Goal: Navigation & Orientation: Find specific page/section

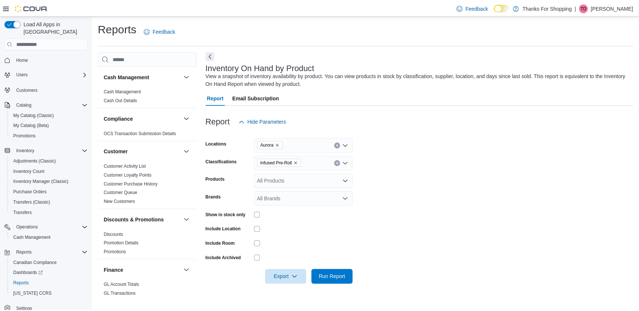
scroll to position [134, 0]
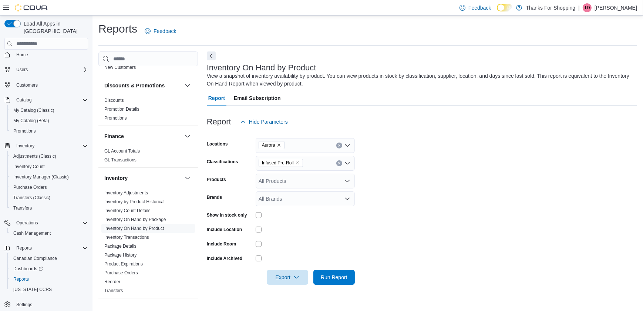
click at [63, 50] on span "Home" at bounding box center [50, 54] width 75 height 9
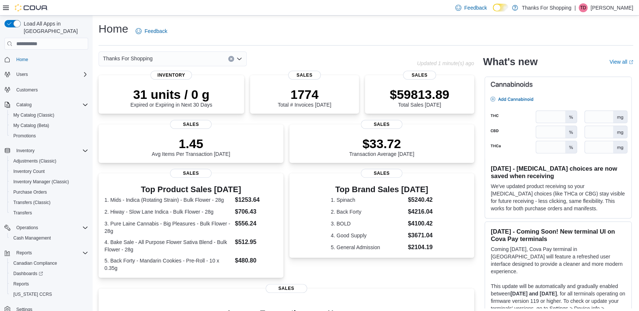
click at [7, 12] on div at bounding box center [25, 7] width 45 height 15
click at [5, 7] on icon at bounding box center [6, 8] width 6 height 6
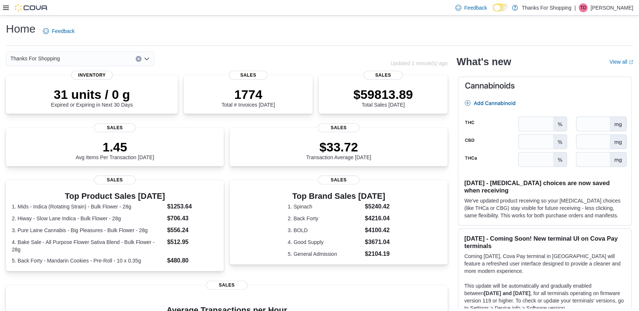
click at [6, 6] on icon at bounding box center [6, 8] width 6 height 4
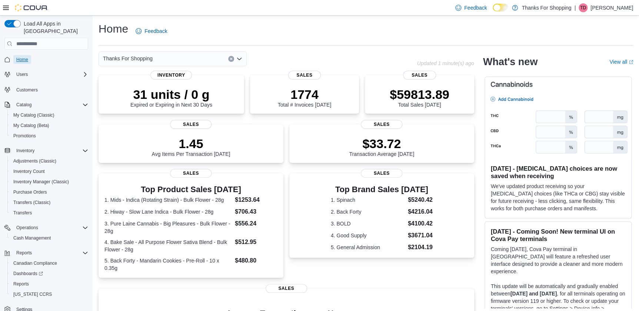
click at [20, 56] on span "Home" at bounding box center [22, 59] width 12 height 9
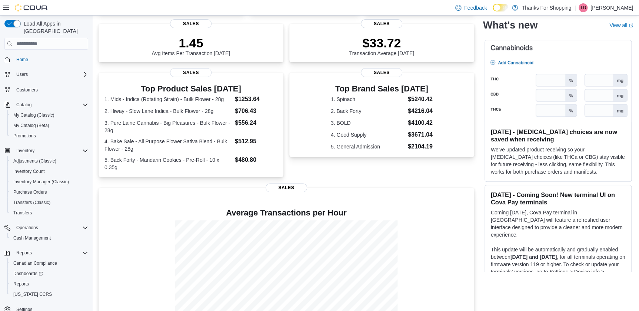
click at [84, 68] on div "Users" at bounding box center [46, 74] width 84 height 13
click at [85, 71] on icon "Complex example" at bounding box center [85, 74] width 6 height 6
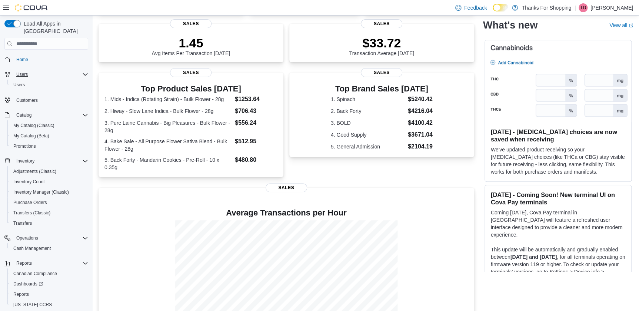
click at [86, 71] on icon "Complex example" at bounding box center [85, 74] width 6 height 6
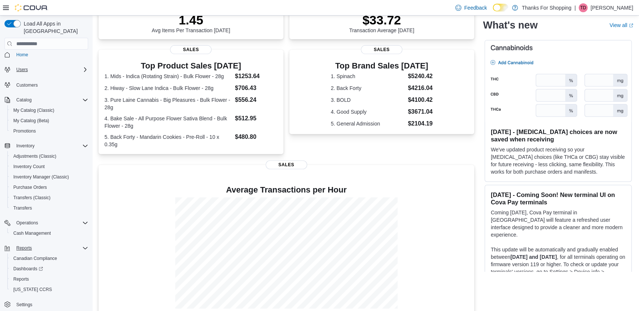
scroll to position [134, 0]
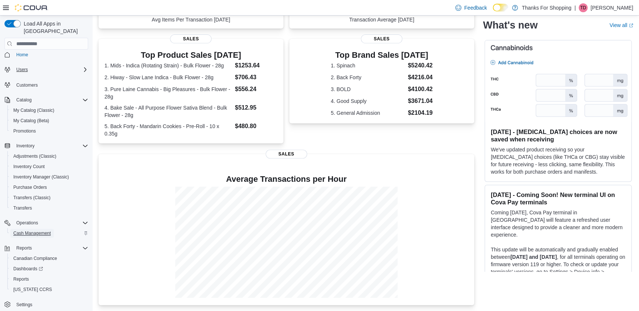
click at [40, 230] on span "Cash Management" at bounding box center [31, 233] width 37 height 6
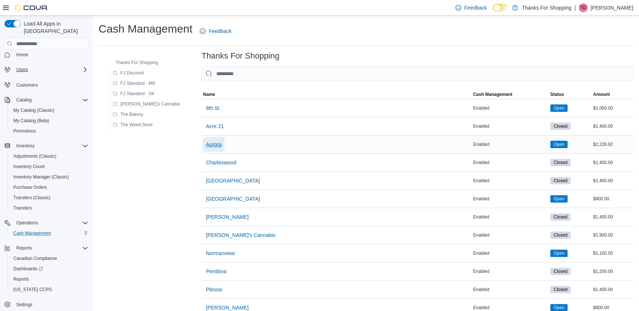
click at [206, 143] on span "Aurora" at bounding box center [214, 144] width 16 height 7
